Goal: Find specific page/section: Find specific page/section

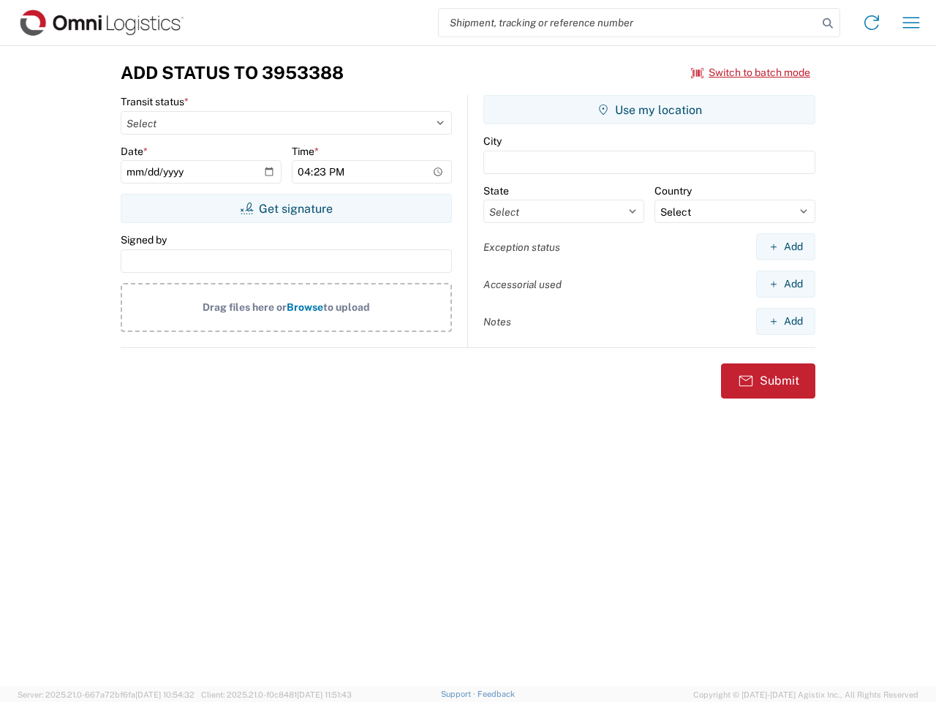
click at [628, 23] on input "search" at bounding box center [628, 23] width 379 height 28
click at [827, 23] on icon at bounding box center [827, 23] width 20 height 20
click at [871, 23] on icon at bounding box center [871, 22] width 23 height 23
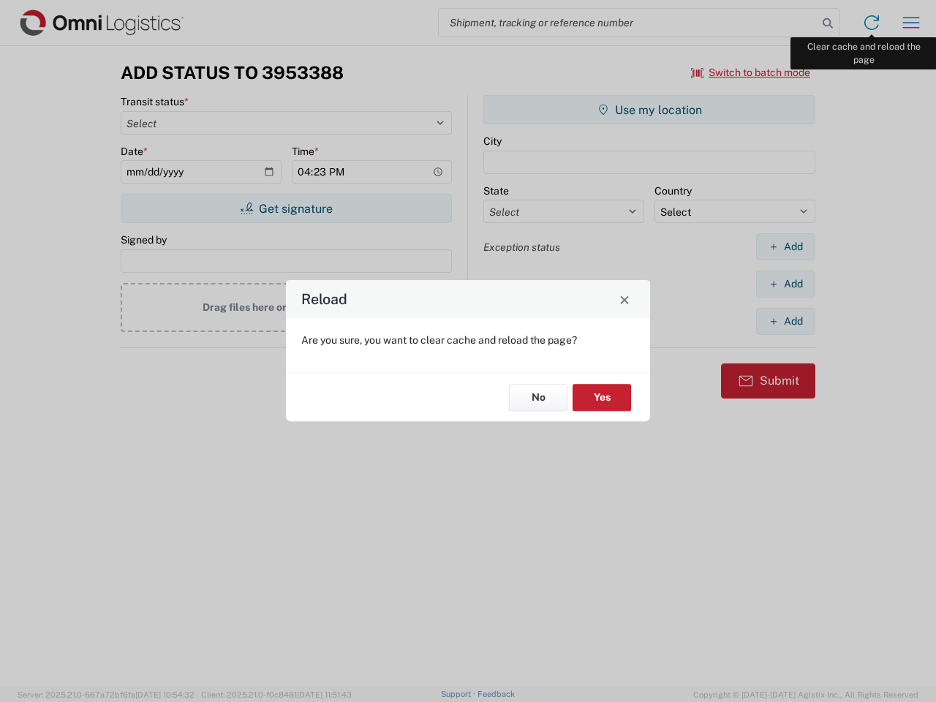
click at [911, 23] on div "Reload Are you sure, you want to clear cache and reload the page? No Yes" at bounding box center [468, 351] width 936 height 702
click at [751, 72] on div "Reload Are you sure, you want to clear cache and reload the page? No Yes" at bounding box center [468, 351] width 936 height 702
click at [286, 208] on div "Reload Are you sure, you want to clear cache and reload the page? No Yes" at bounding box center [468, 351] width 936 height 702
click at [649, 110] on div "Reload Are you sure, you want to clear cache and reload the page? No Yes" at bounding box center [468, 351] width 936 height 702
click at [785, 246] on div "Reload Are you sure, you want to clear cache and reload the page? No Yes" at bounding box center [468, 351] width 936 height 702
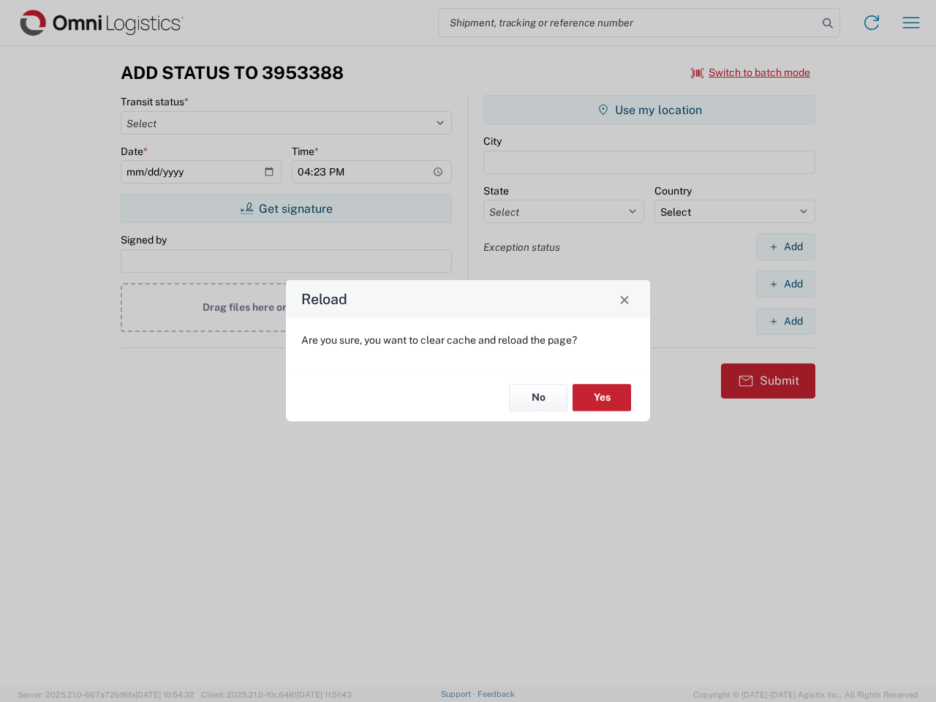
click at [785, 284] on div "Reload Are you sure, you want to clear cache and reload the page? No Yes" at bounding box center [468, 351] width 936 height 702
click at [785, 321] on div "Reload Are you sure, you want to clear cache and reload the page? No Yes" at bounding box center [468, 351] width 936 height 702
